Goal: Information Seeking & Learning: Learn about a topic

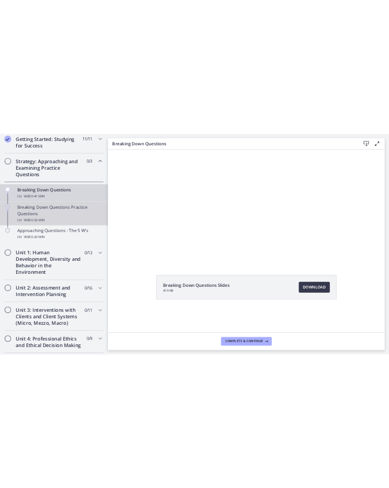
scroll to position [246, 0]
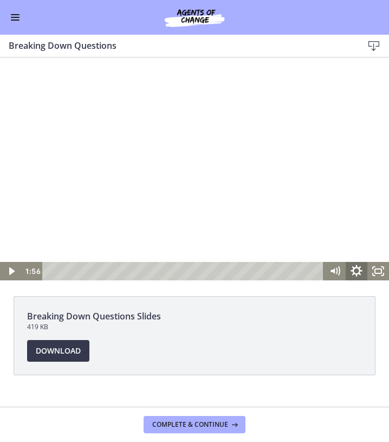
click at [355, 272] on icon "Show settings menu" at bounding box center [357, 271] width 26 height 22
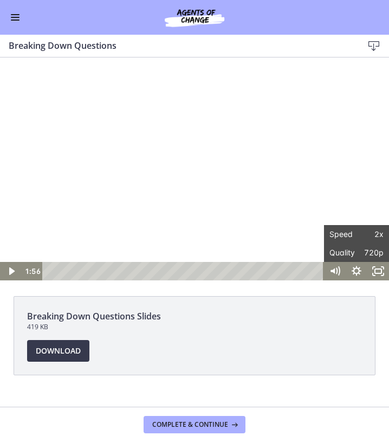
click at [251, 199] on div at bounding box center [194, 170] width 389 height 219
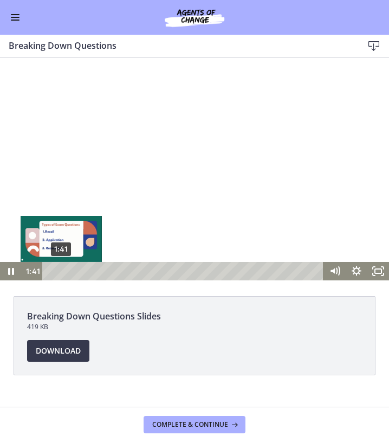
drag, startPoint x: 61, startPoint y: 271, endPoint x: 30, endPoint y: 271, distance: 31.5
click at [30, 271] on div "1:41 1:41" at bounding box center [173, 271] width 303 height 18
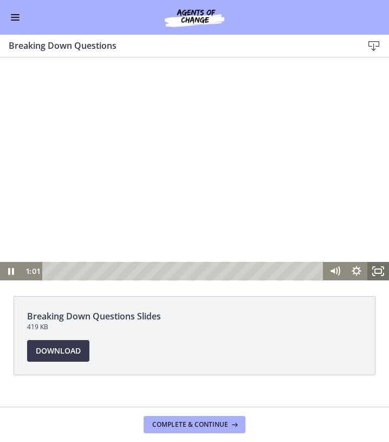
click at [375, 271] on rect "Fullscreen" at bounding box center [378, 271] width 7 height 4
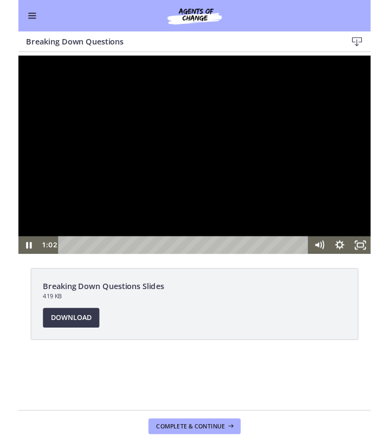
scroll to position [240, 0]
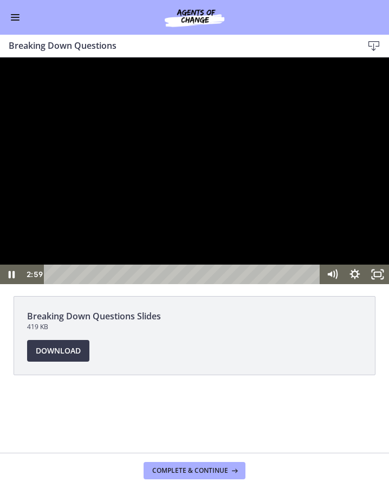
click at [277, 284] on div at bounding box center [194, 170] width 389 height 227
click at [354, 286] on icon "Show settings menu" at bounding box center [355, 274] width 27 height 23
click at [355, 286] on icon "Hide settings menu" at bounding box center [355, 274] width 27 height 23
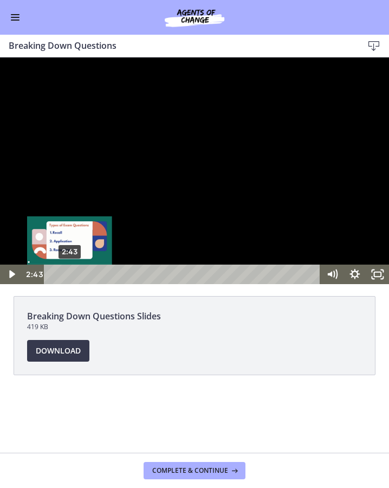
click at [70, 278] on div "Playbar" at bounding box center [70, 274] width 7 height 7
click at [74, 284] on div at bounding box center [194, 170] width 389 height 227
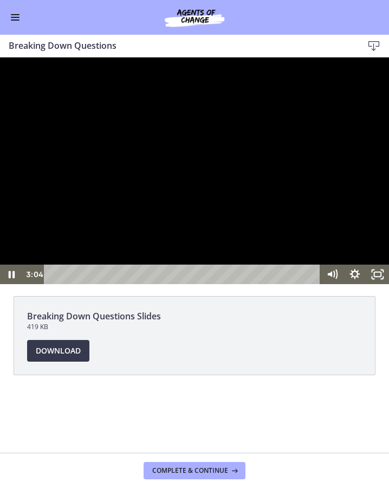
click at [277, 284] on div at bounding box center [194, 170] width 389 height 227
click at [306, 284] on div at bounding box center [194, 170] width 389 height 227
click at [291, 284] on div at bounding box center [194, 170] width 389 height 227
click at [215, 284] on div at bounding box center [194, 170] width 389 height 227
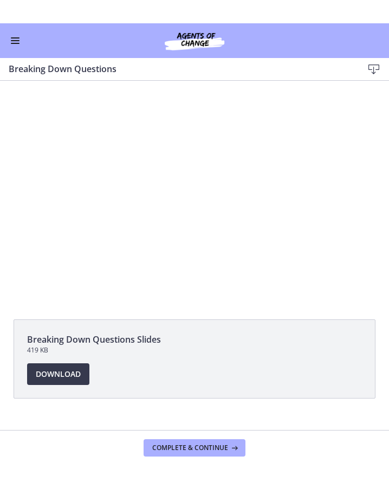
scroll to position [246, 0]
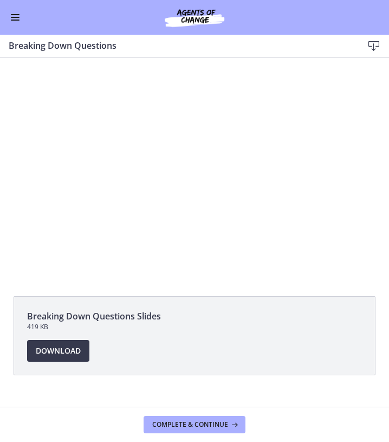
drag, startPoint x: 215, startPoint y: 369, endPoint x: 213, endPoint y: 322, distance: 47.8
click at [213, 322] on div "Breaking Down Questions Slides 419 KB" at bounding box center [194, 325] width 335 height 30
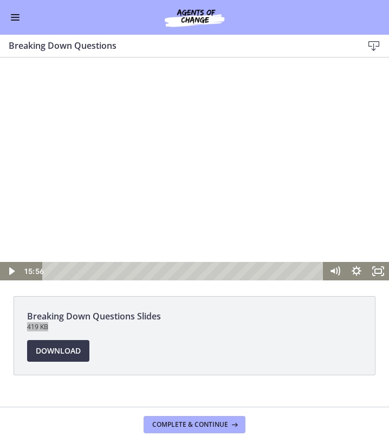
click at [228, 234] on div at bounding box center [194, 170] width 389 height 219
click at [382, 269] on icon "Fullscreen" at bounding box center [379, 271] width 26 height 22
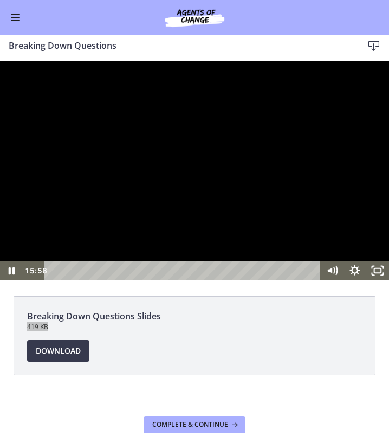
scroll to position [240, 0]
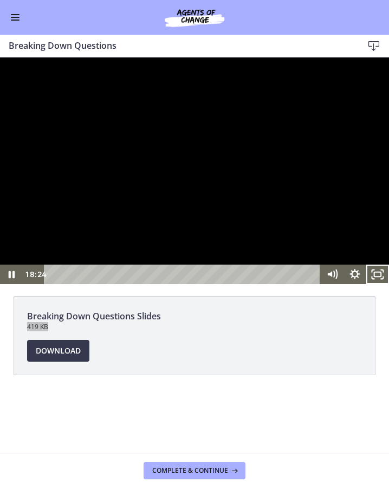
click at [185, 284] on div at bounding box center [194, 170] width 389 height 227
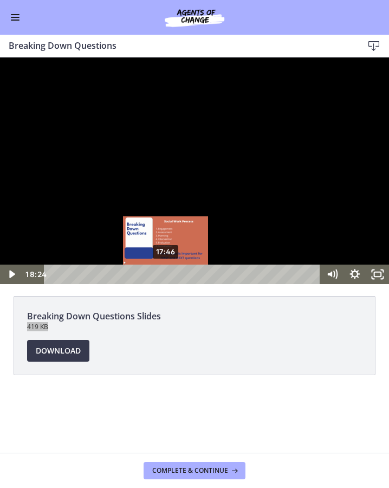
click at [167, 278] on div "Playbar" at bounding box center [170, 274] width 7 height 7
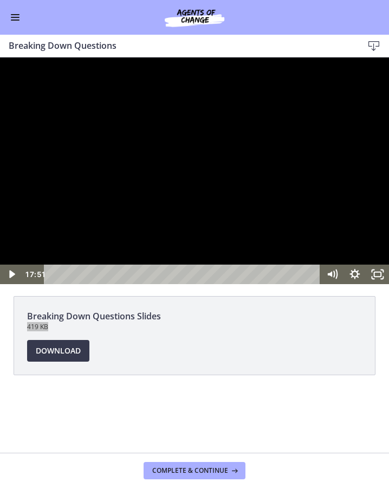
click at [259, 284] on div at bounding box center [194, 170] width 389 height 227
click at [299, 284] on div at bounding box center [194, 170] width 389 height 227
click at [203, 284] on div at bounding box center [194, 170] width 389 height 227
click at [259, 284] on div at bounding box center [194, 170] width 389 height 227
click at [237, 284] on div at bounding box center [194, 170] width 389 height 227
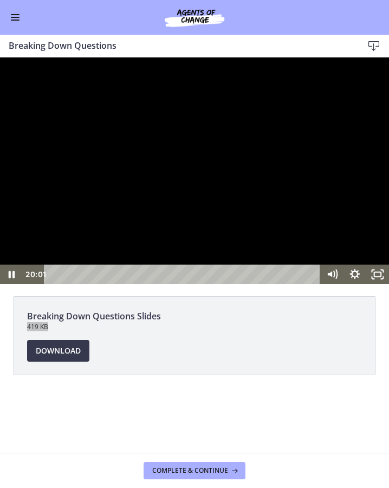
click at [253, 284] on div at bounding box center [194, 170] width 389 height 227
click at [113, 284] on div at bounding box center [194, 170] width 389 height 227
click at [256, 284] on div at bounding box center [194, 170] width 389 height 227
click at [228, 284] on div at bounding box center [194, 170] width 389 height 227
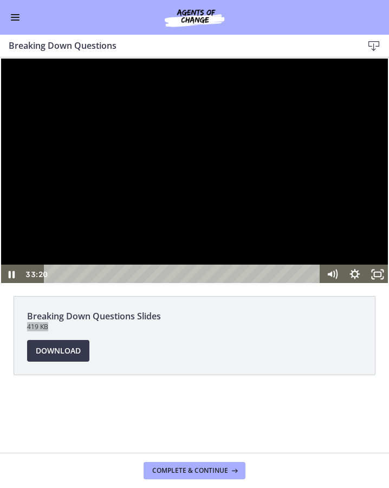
click at [315, 284] on div at bounding box center [194, 170] width 389 height 227
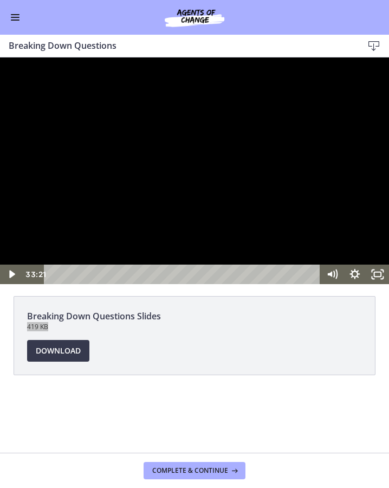
click at [240, 284] on div at bounding box center [194, 170] width 389 height 227
click at [280, 284] on div at bounding box center [194, 170] width 389 height 227
click at [180, 284] on div at bounding box center [194, 170] width 389 height 227
click at [222, 284] on div at bounding box center [194, 170] width 389 height 227
click at [228, 284] on div at bounding box center [194, 170] width 389 height 227
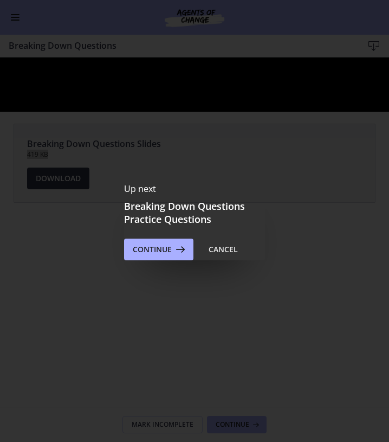
scroll to position [246, 0]
click at [153, 249] on span "Continue" at bounding box center [152, 249] width 39 height 13
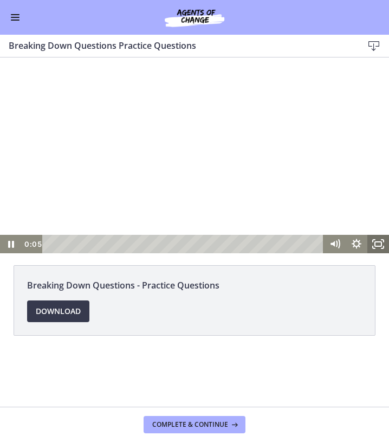
click at [378, 246] on rect "Fullscreen" at bounding box center [378, 244] width 7 height 4
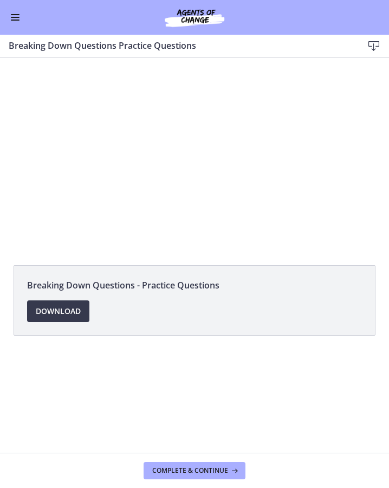
scroll to position [246, 0]
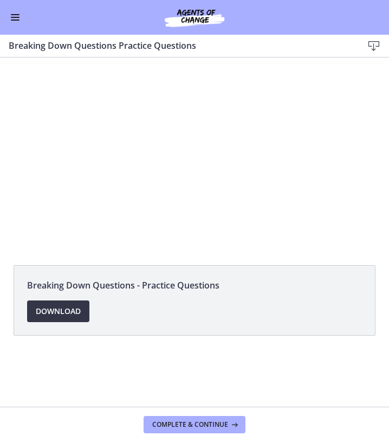
click at [64, 313] on span "Download Opens in a new window" at bounding box center [58, 311] width 45 height 13
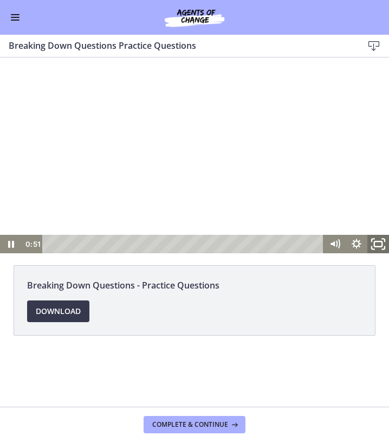
click at [375, 245] on icon "Fullscreen" at bounding box center [379, 244] width 26 height 22
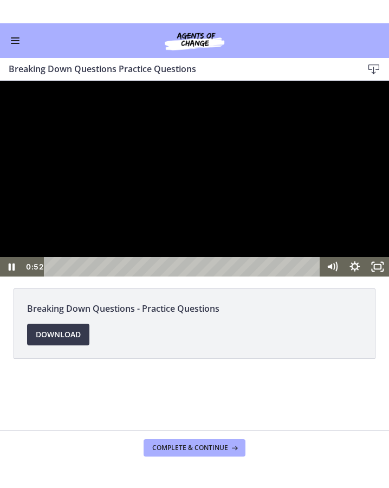
scroll to position [240, 0]
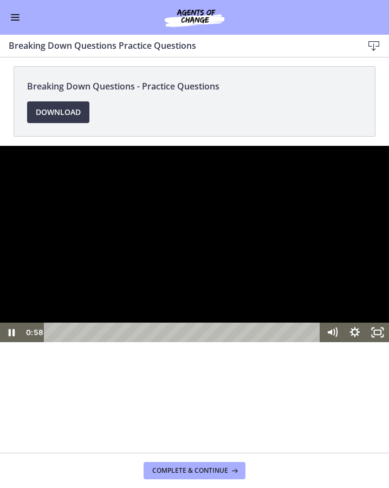
click at [174, 342] on div at bounding box center [194, 244] width 389 height 196
click at [207, 275] on div at bounding box center [194, 244] width 389 height 196
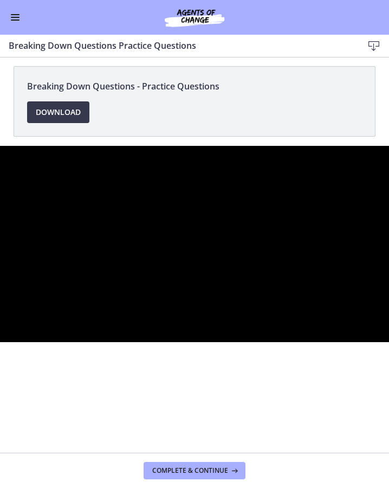
click at [193, 328] on div at bounding box center [194, 244] width 389 height 196
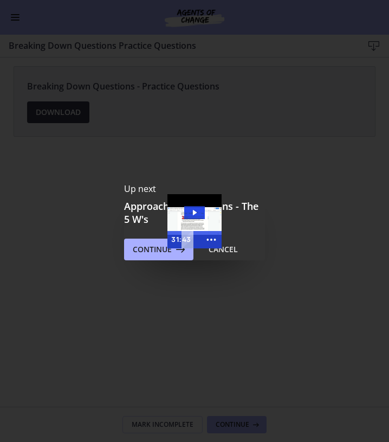
scroll to position [246, 0]
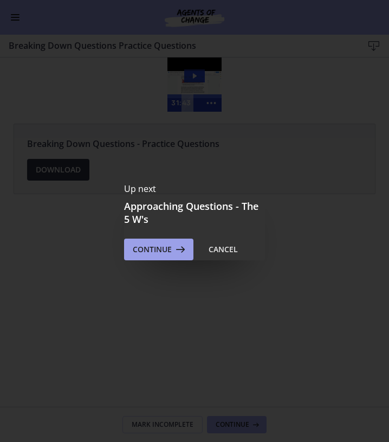
click at [176, 253] on icon at bounding box center [179, 249] width 15 height 13
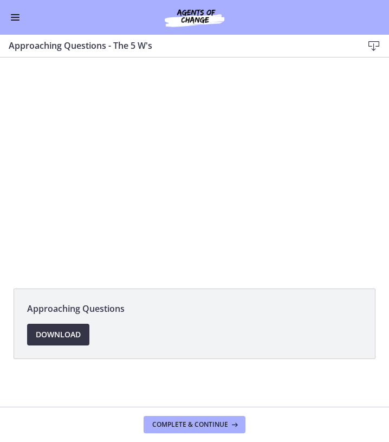
click at [54, 328] on link "Download Opens in a new window" at bounding box center [58, 335] width 62 height 22
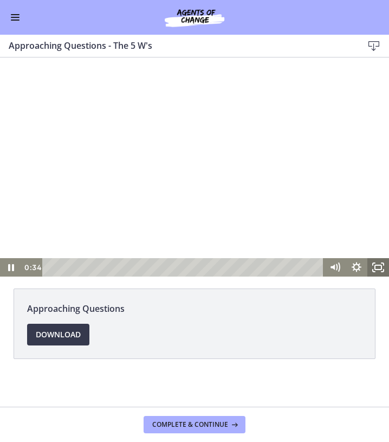
click at [376, 265] on rect "Fullscreen" at bounding box center [378, 267] width 7 height 4
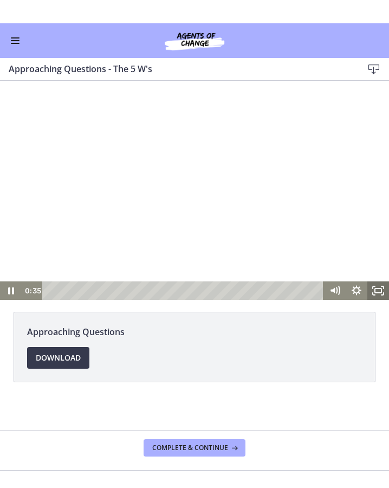
scroll to position [240, 0]
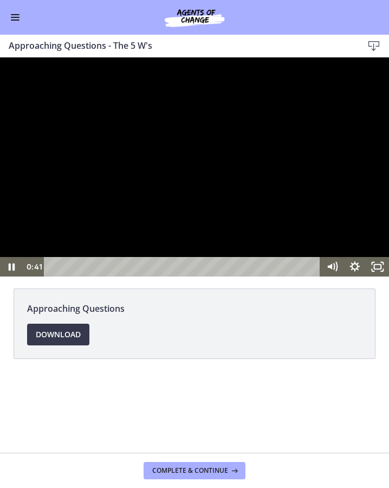
click at [269, 277] on div at bounding box center [194, 166] width 389 height 219
click at [231, 277] on div at bounding box center [194, 166] width 389 height 219
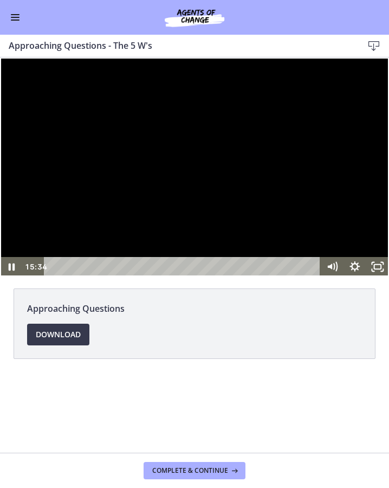
click at [287, 277] on div at bounding box center [194, 166] width 389 height 219
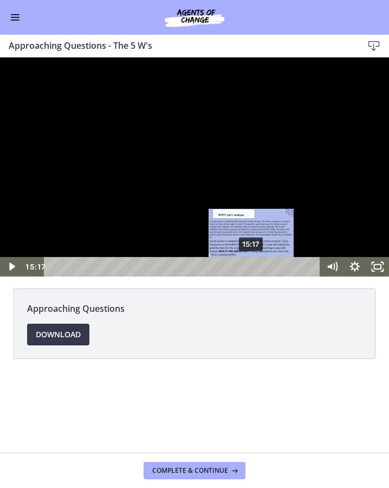
click at [252, 270] on div "Playbar" at bounding box center [251, 267] width 7 height 7
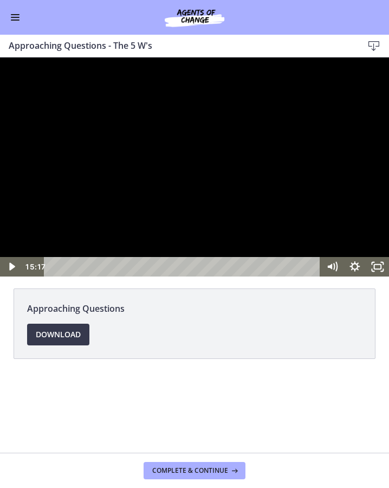
click at [199, 277] on div at bounding box center [194, 166] width 389 height 219
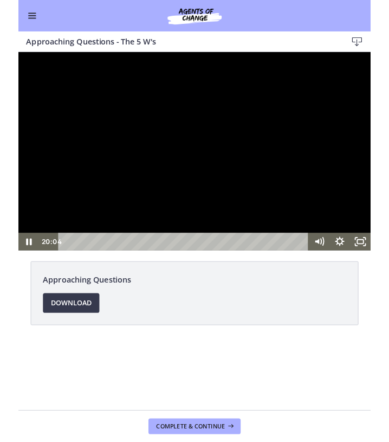
scroll to position [246, 0]
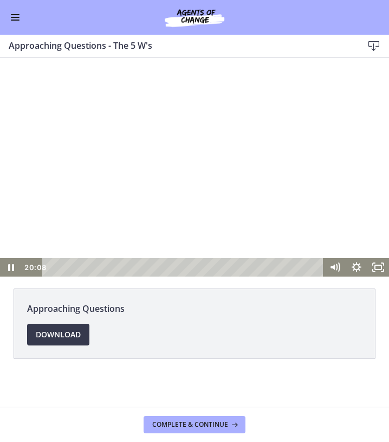
click at [151, 196] on div at bounding box center [194, 166] width 389 height 219
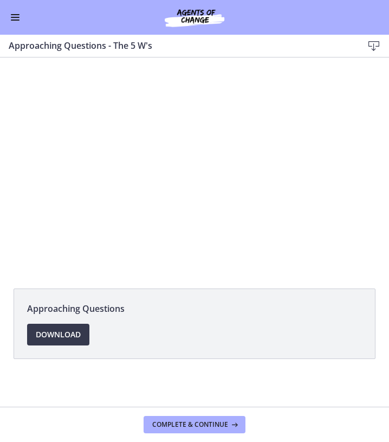
click at [17, 21] on button "Enable menu" at bounding box center [15, 17] width 13 height 13
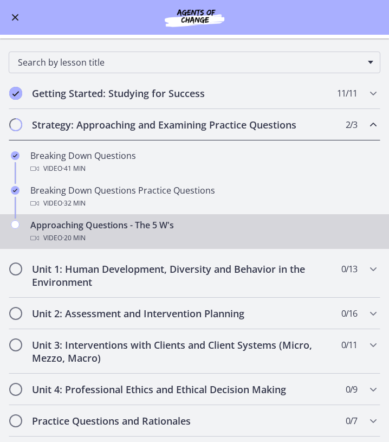
scroll to position [73, 0]
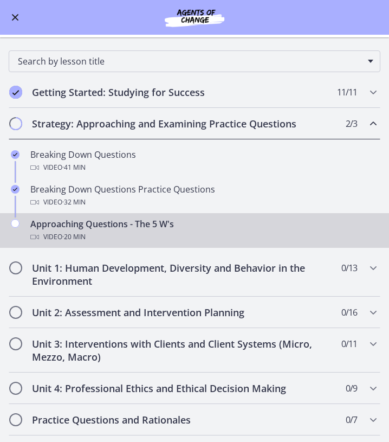
click at [19, 16] on button "Enable menu" at bounding box center [15, 17] width 13 height 13
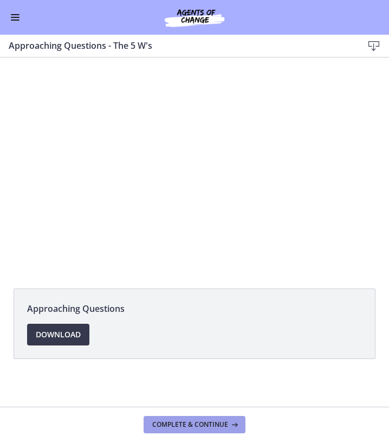
click at [221, 424] on span "Complete & continue" at bounding box center [190, 424] width 76 height 9
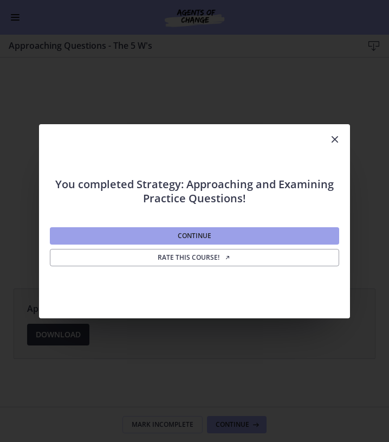
click at [152, 240] on button "Continue" at bounding box center [195, 235] width 290 height 17
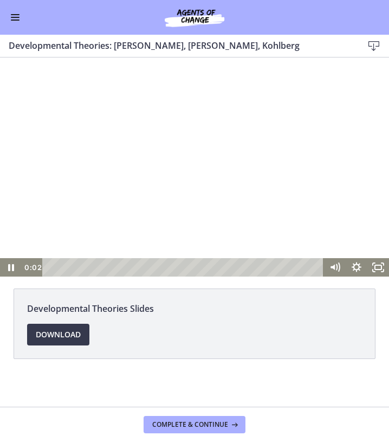
click at [116, 158] on div at bounding box center [194, 166] width 389 height 219
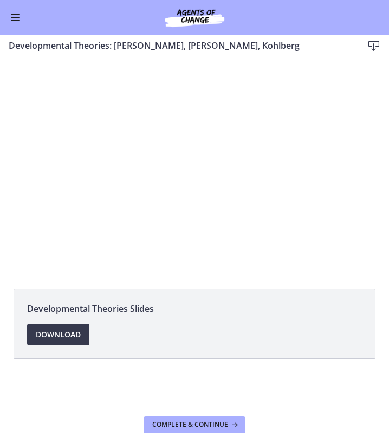
click at [12, 20] on span "Enable menu" at bounding box center [15, 20] width 9 height 1
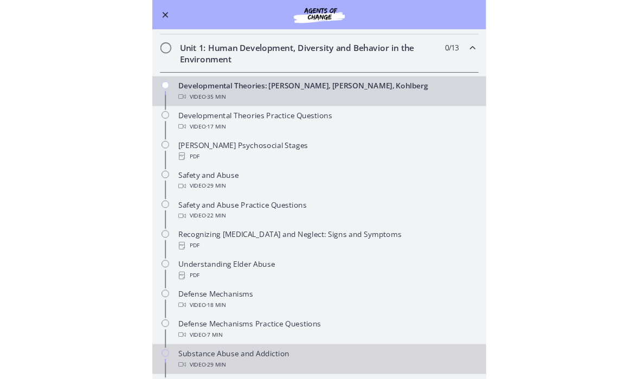
scroll to position [200, 0]
